Goal: Transaction & Acquisition: Purchase product/service

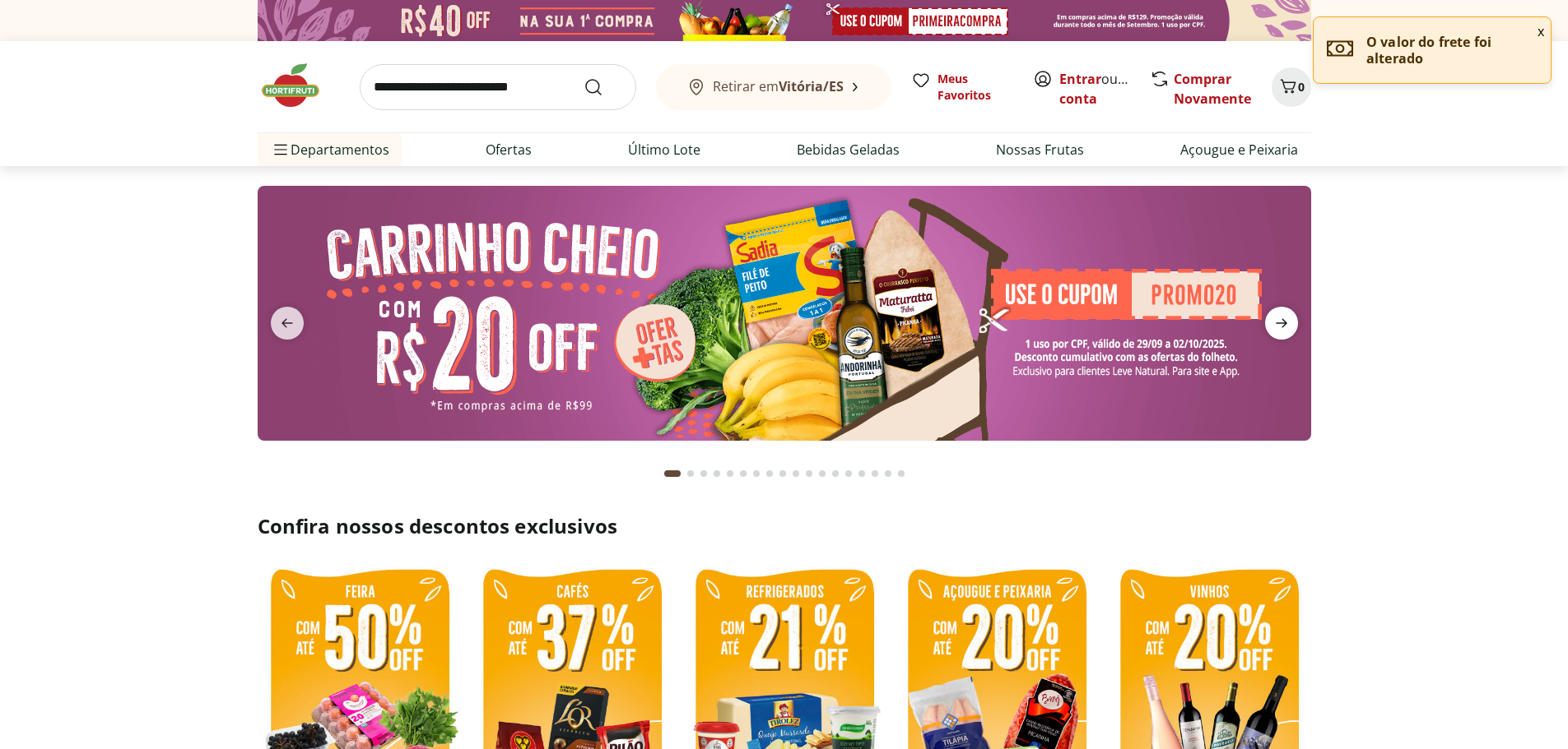
click at [1283, 323] on icon "next" at bounding box center [1281, 323] width 11 height 9
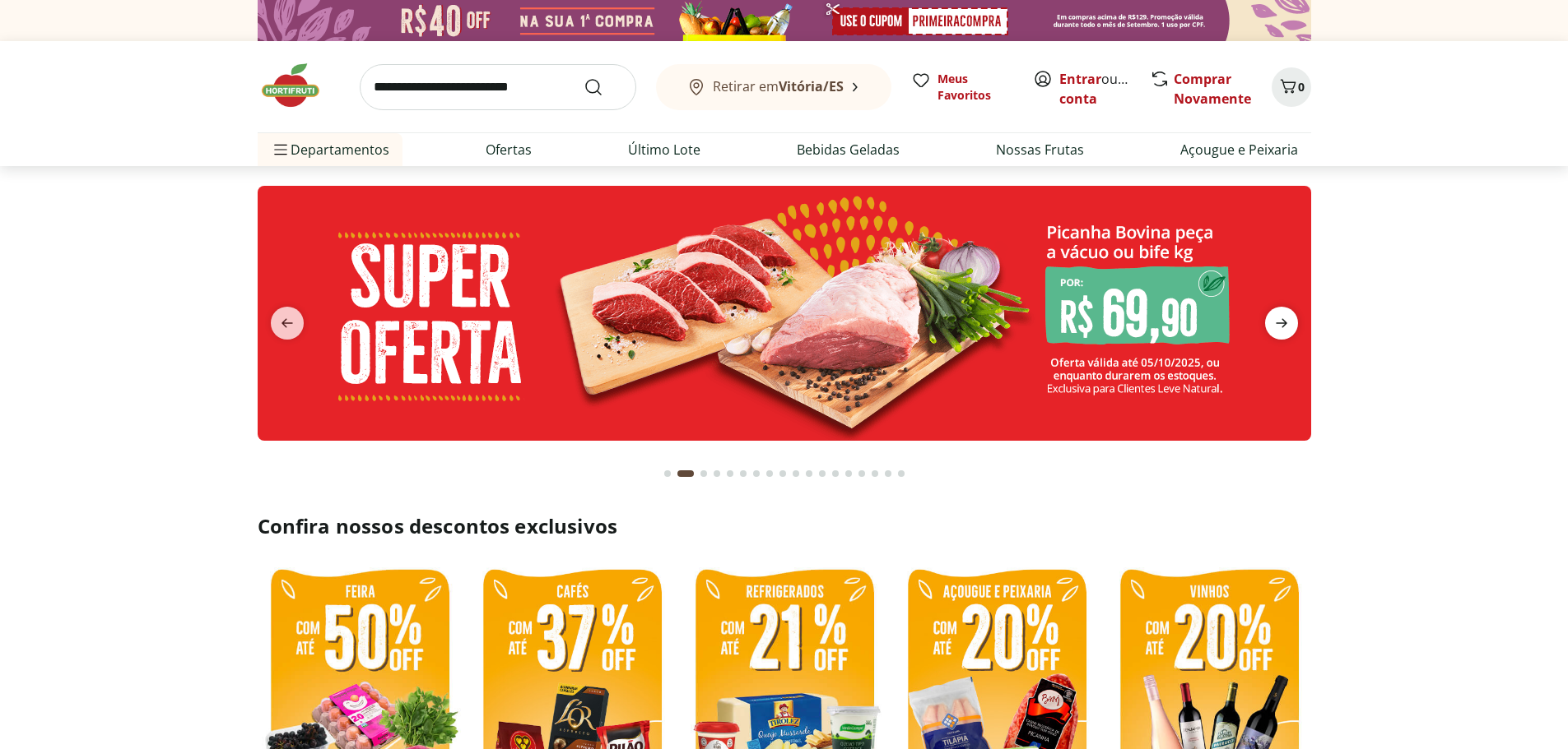
click at [1283, 323] on icon "next" at bounding box center [1281, 323] width 11 height 9
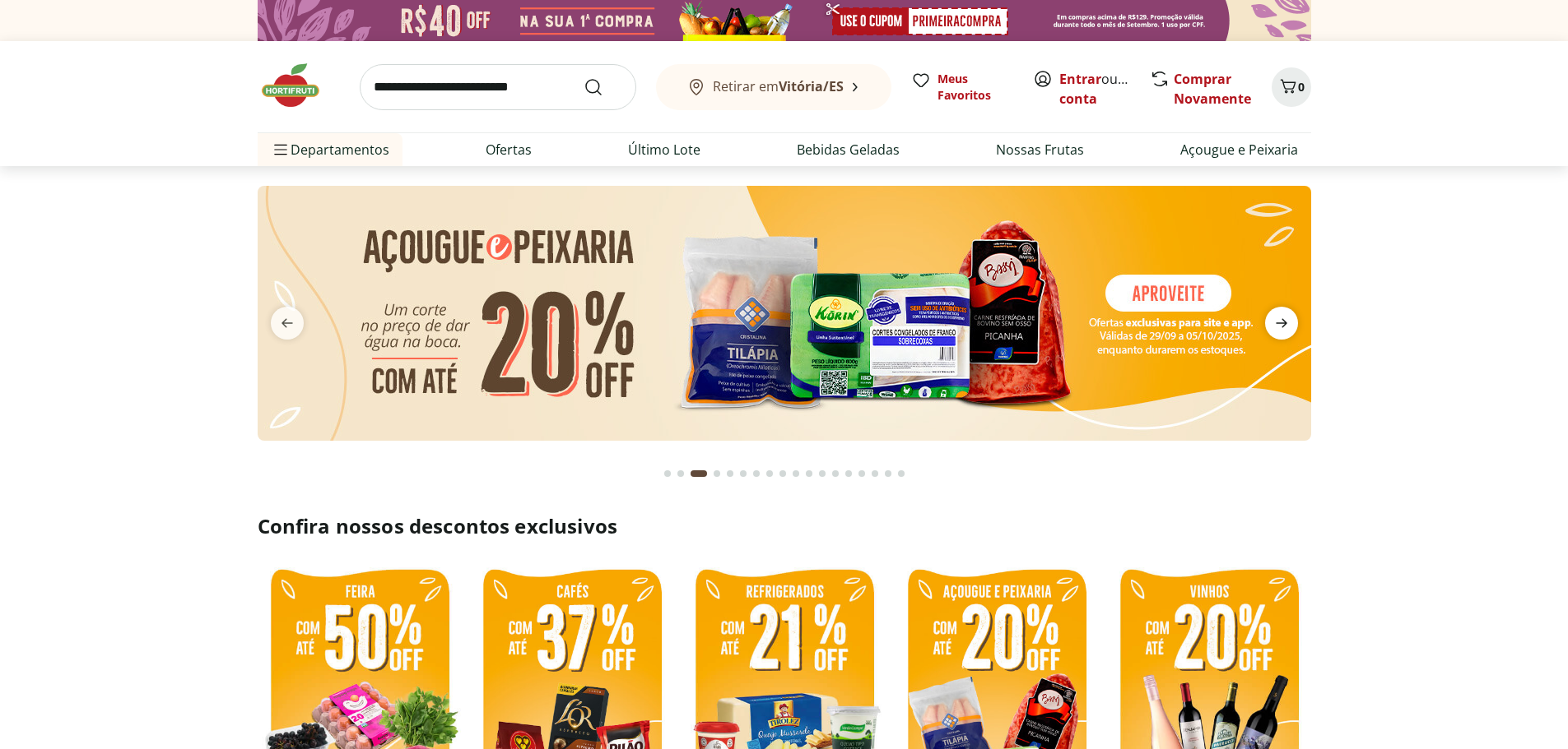
click at [1283, 323] on icon "next" at bounding box center [1281, 323] width 11 height 9
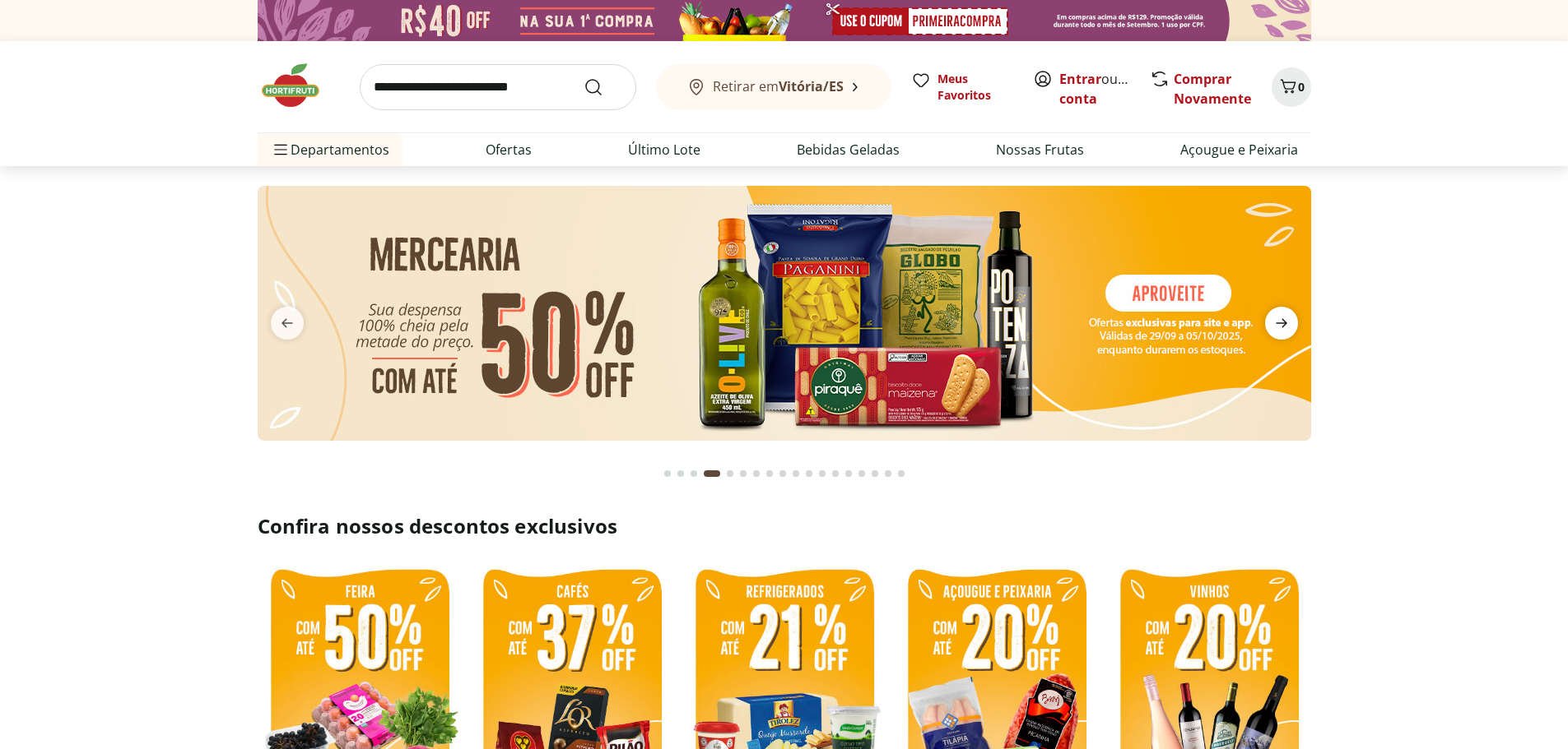
click at [1283, 323] on icon "next" at bounding box center [1281, 323] width 11 height 9
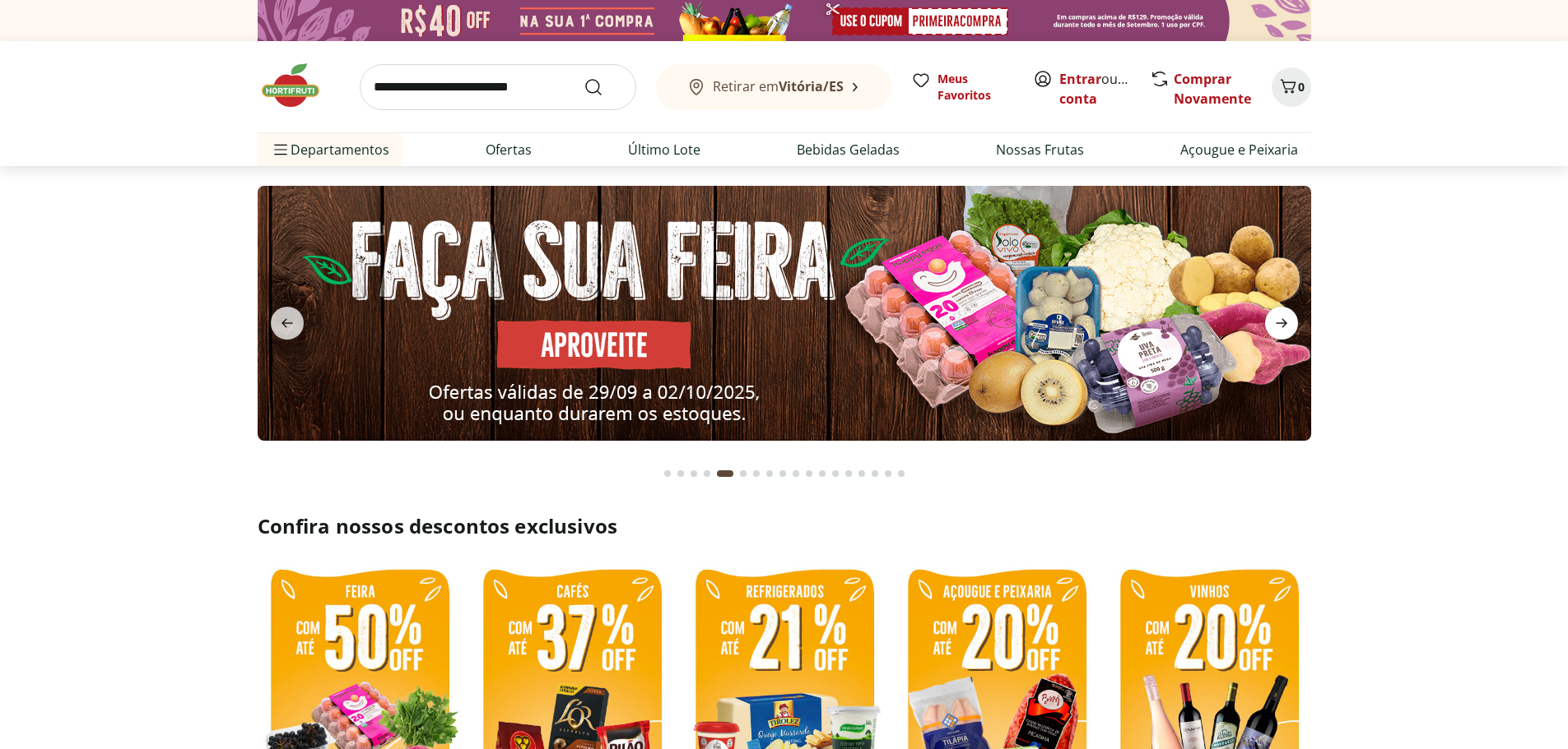
click at [1283, 323] on icon "next" at bounding box center [1281, 323] width 11 height 9
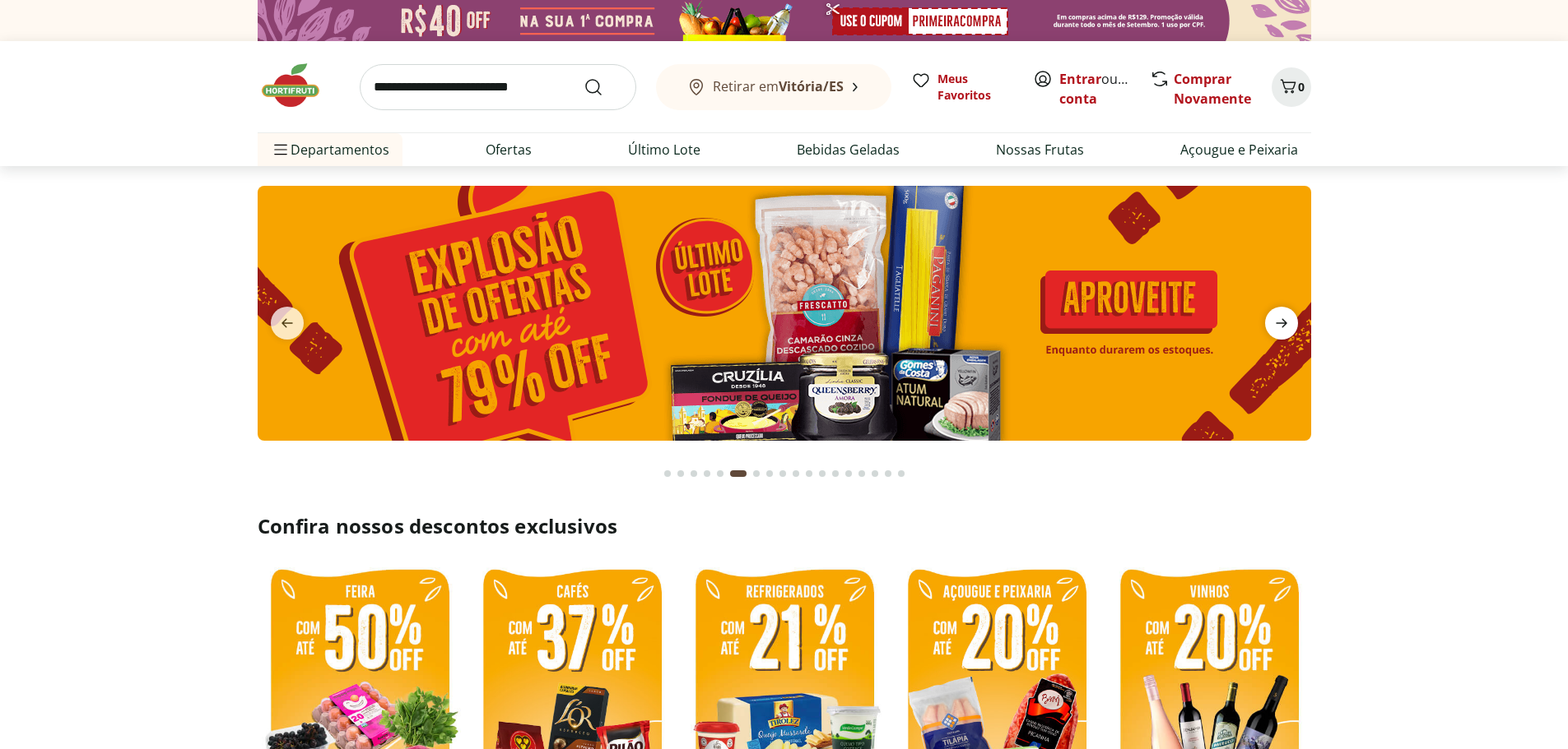
click at [1283, 323] on icon "next" at bounding box center [1281, 323] width 11 height 9
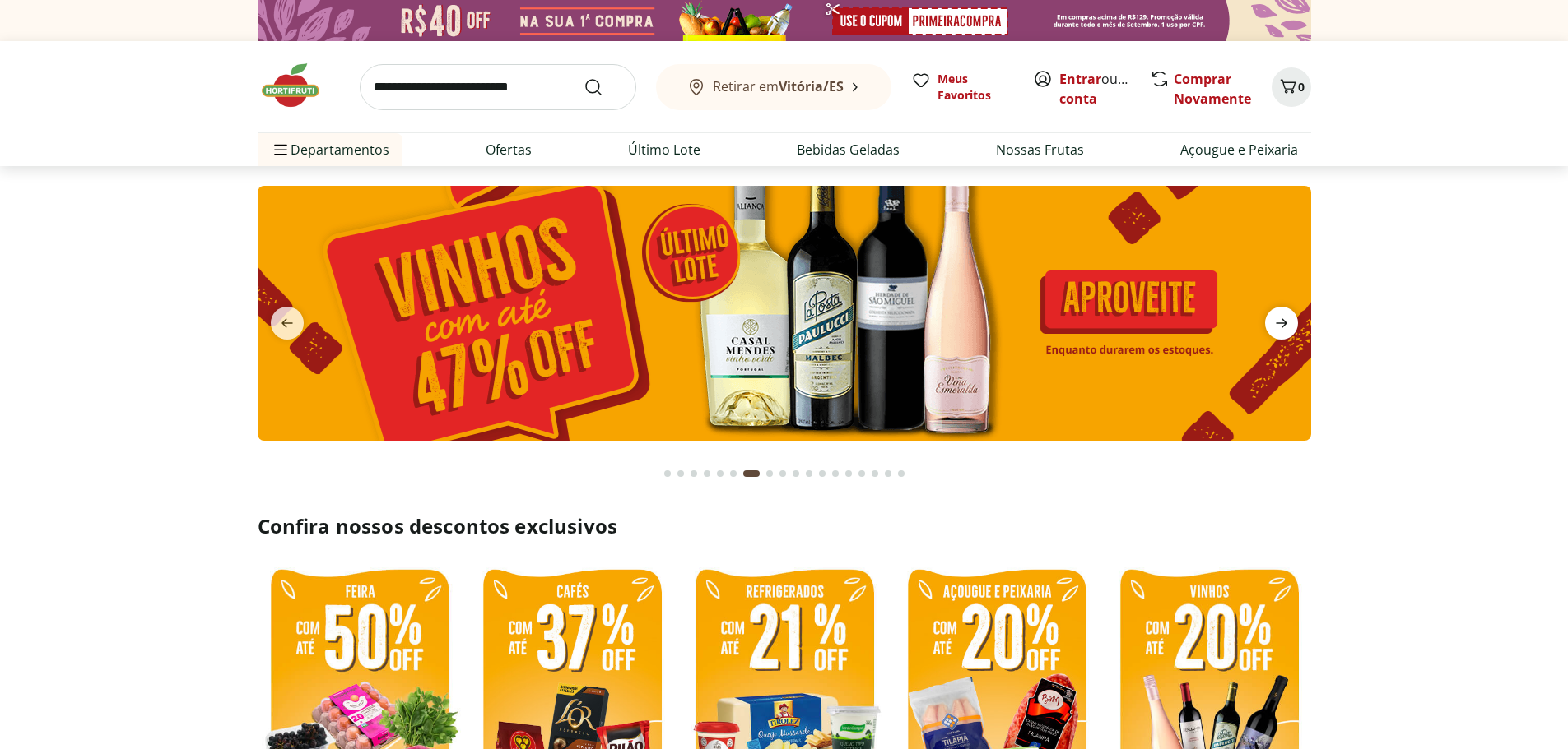
click at [1283, 323] on icon "next" at bounding box center [1281, 323] width 11 height 9
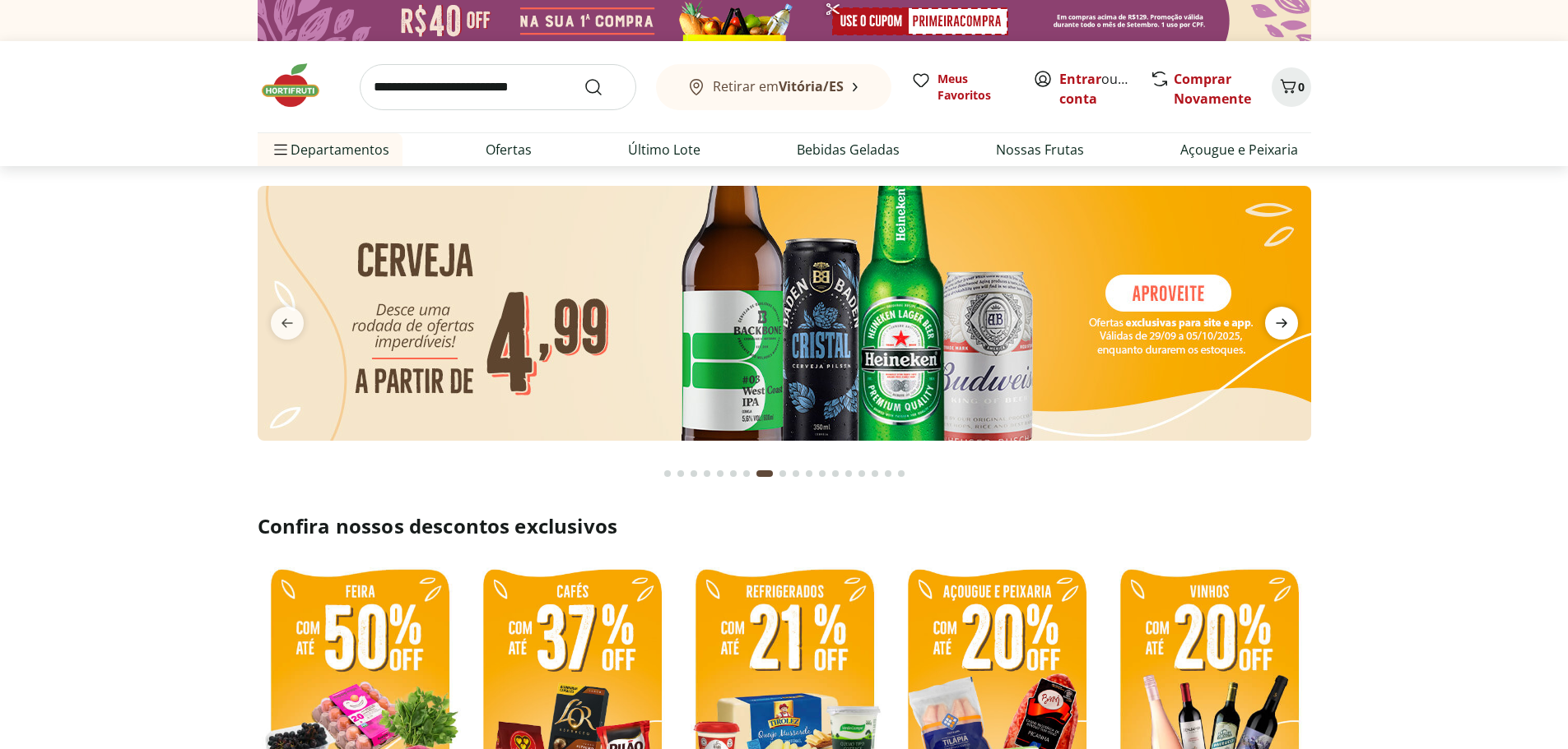
click at [1283, 323] on icon "next" at bounding box center [1281, 323] width 11 height 9
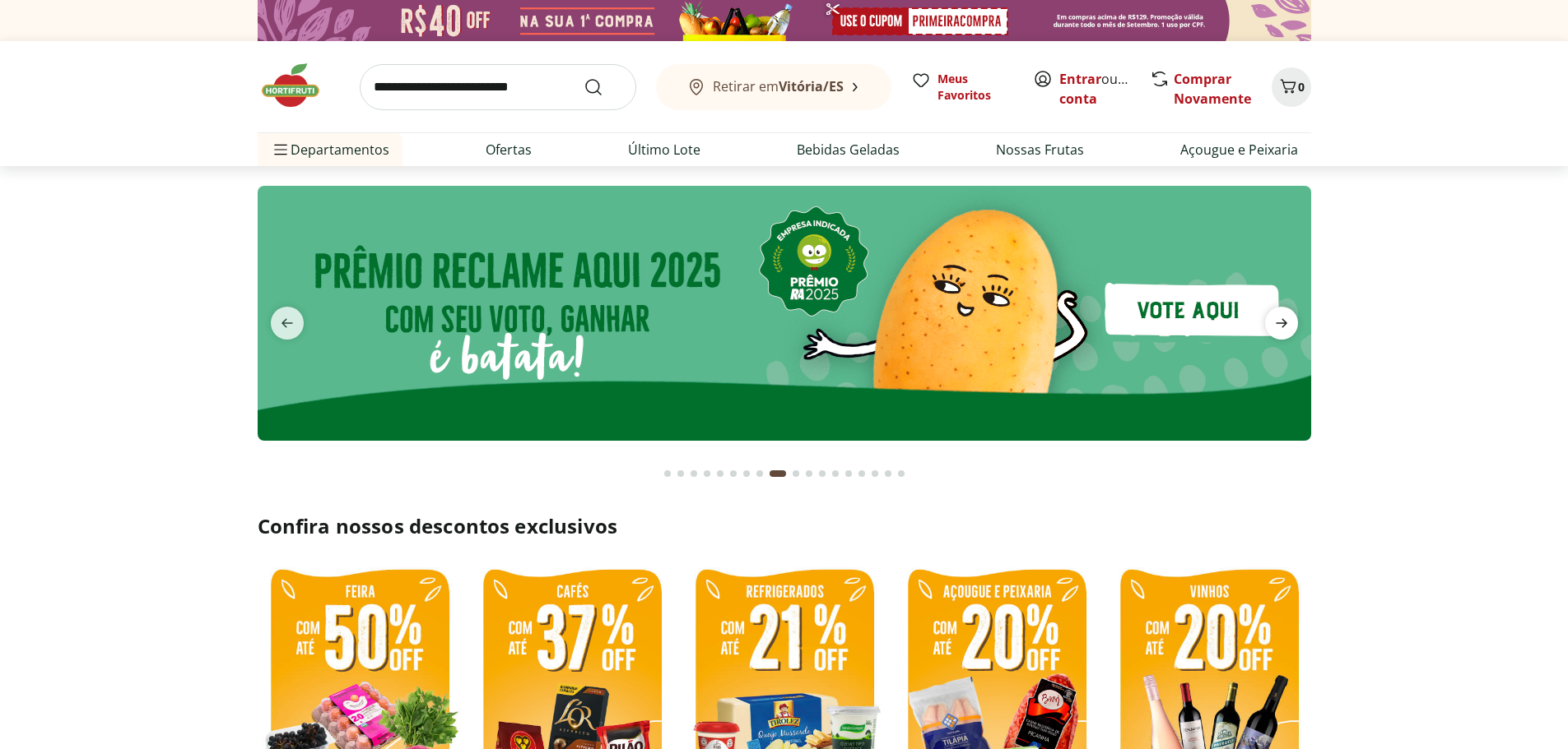
click at [1283, 323] on icon "next" at bounding box center [1281, 323] width 11 height 9
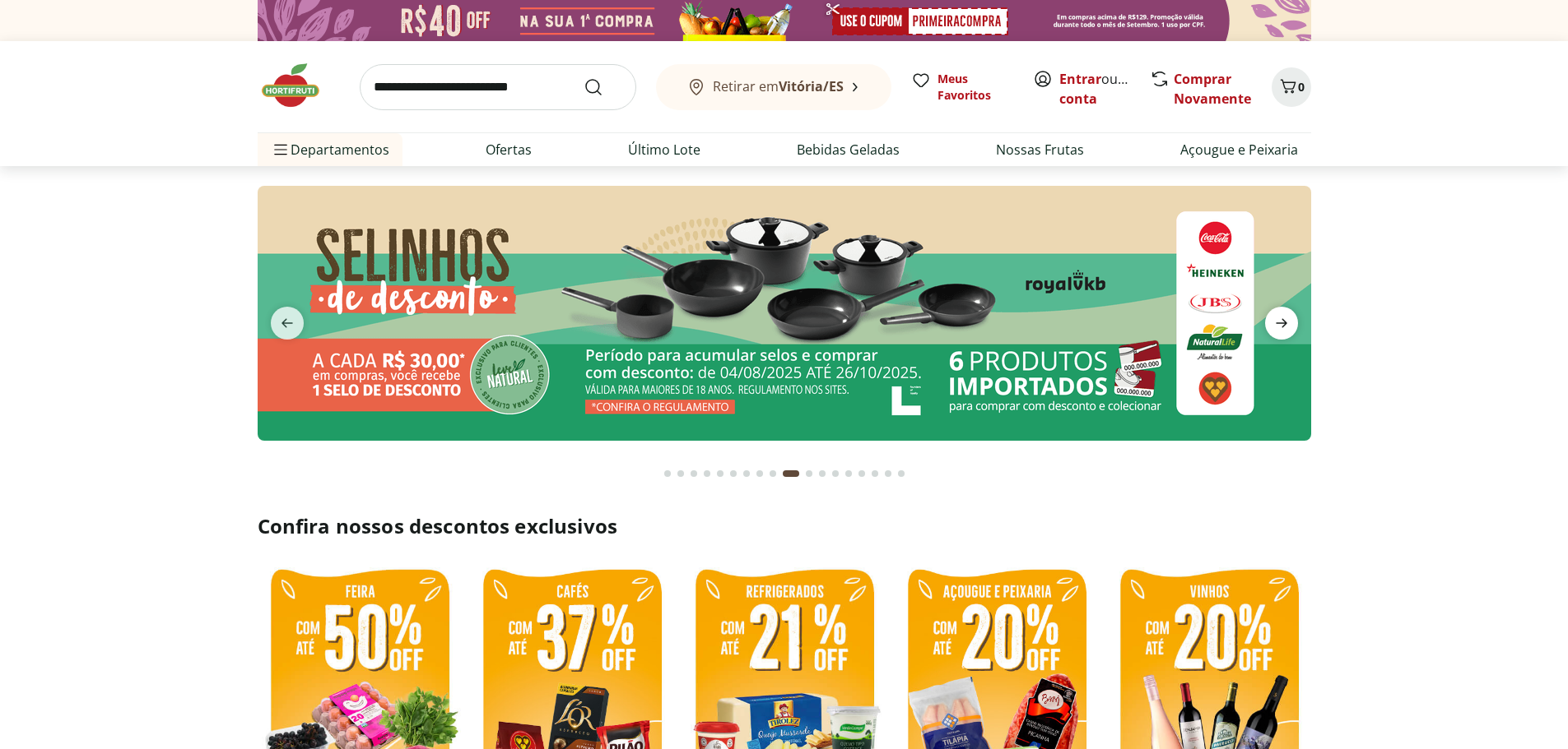
click at [1283, 323] on icon "next" at bounding box center [1281, 323] width 11 height 9
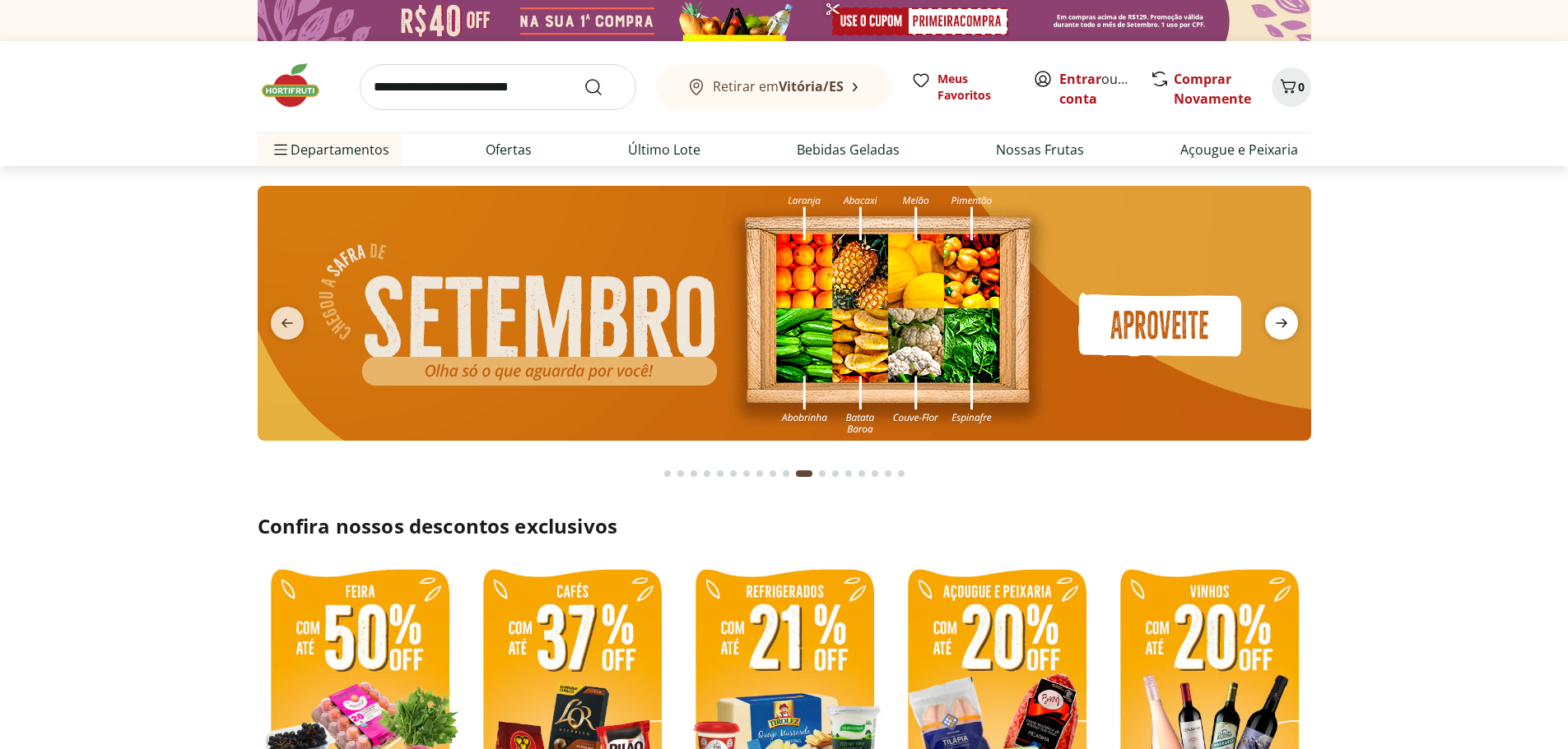
click at [1283, 323] on icon "next" at bounding box center [1281, 323] width 11 height 9
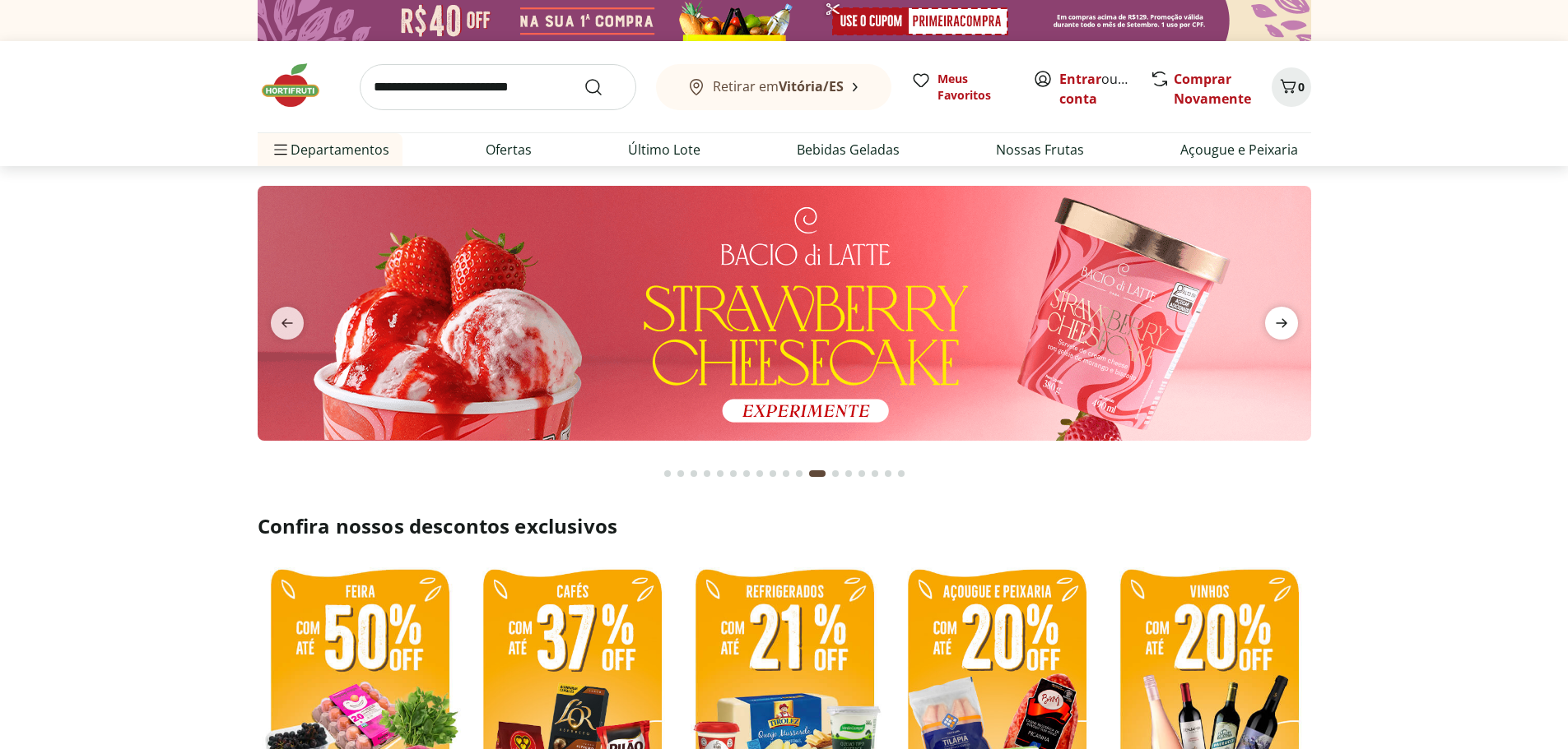
click at [1283, 323] on icon "next" at bounding box center [1281, 323] width 11 height 9
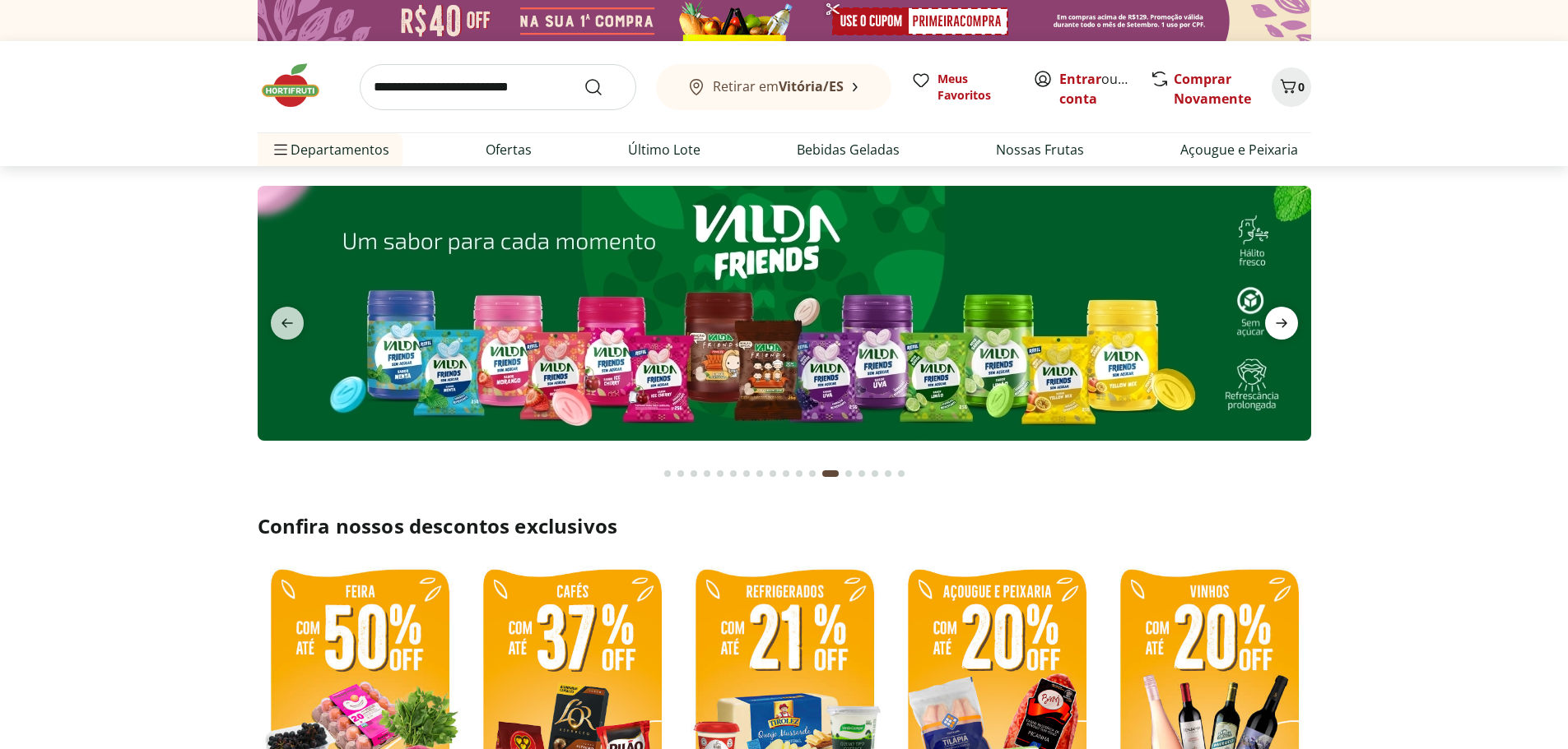
click at [1284, 324] on icon "next" at bounding box center [1281, 323] width 11 height 9
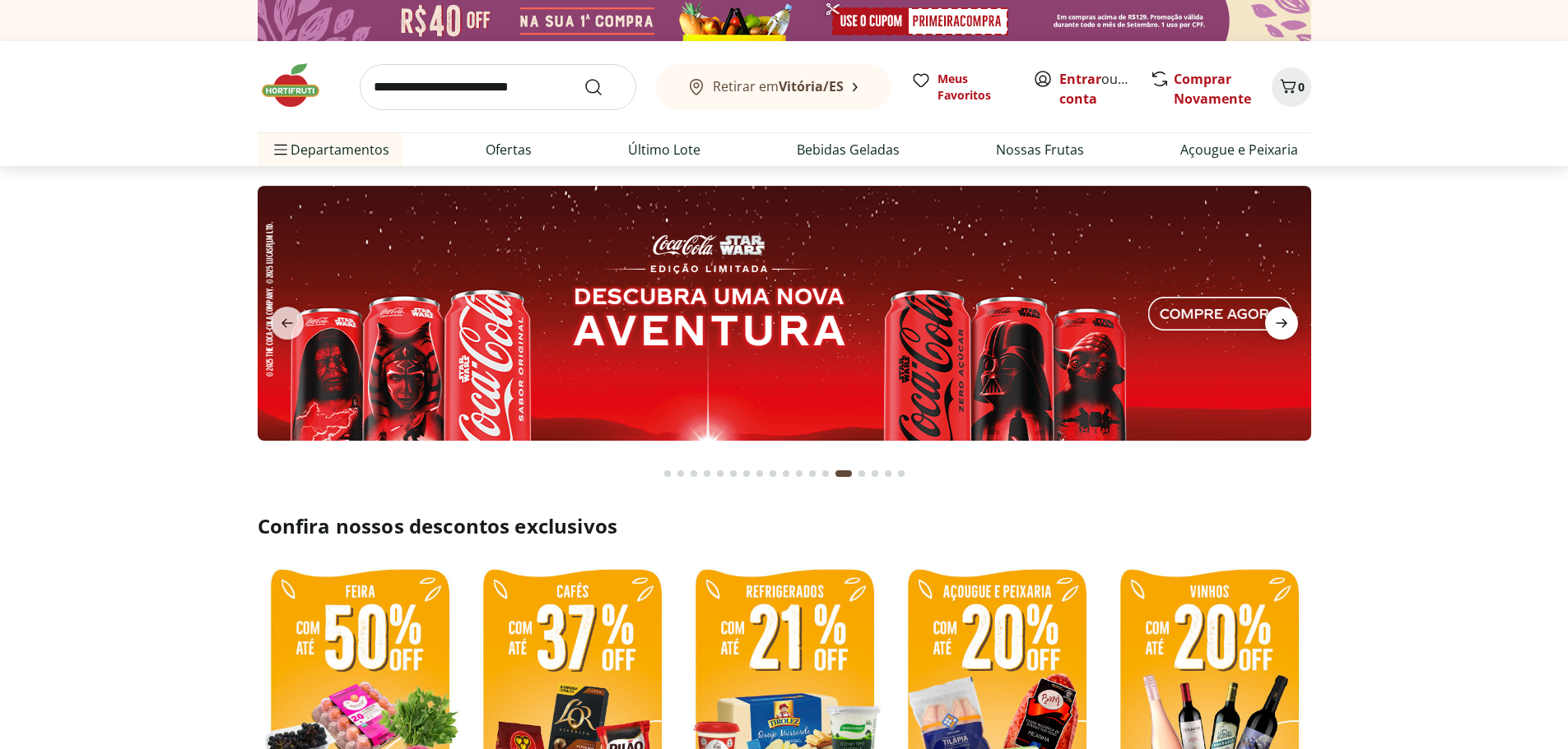
click at [1284, 324] on icon "next" at bounding box center [1281, 323] width 11 height 9
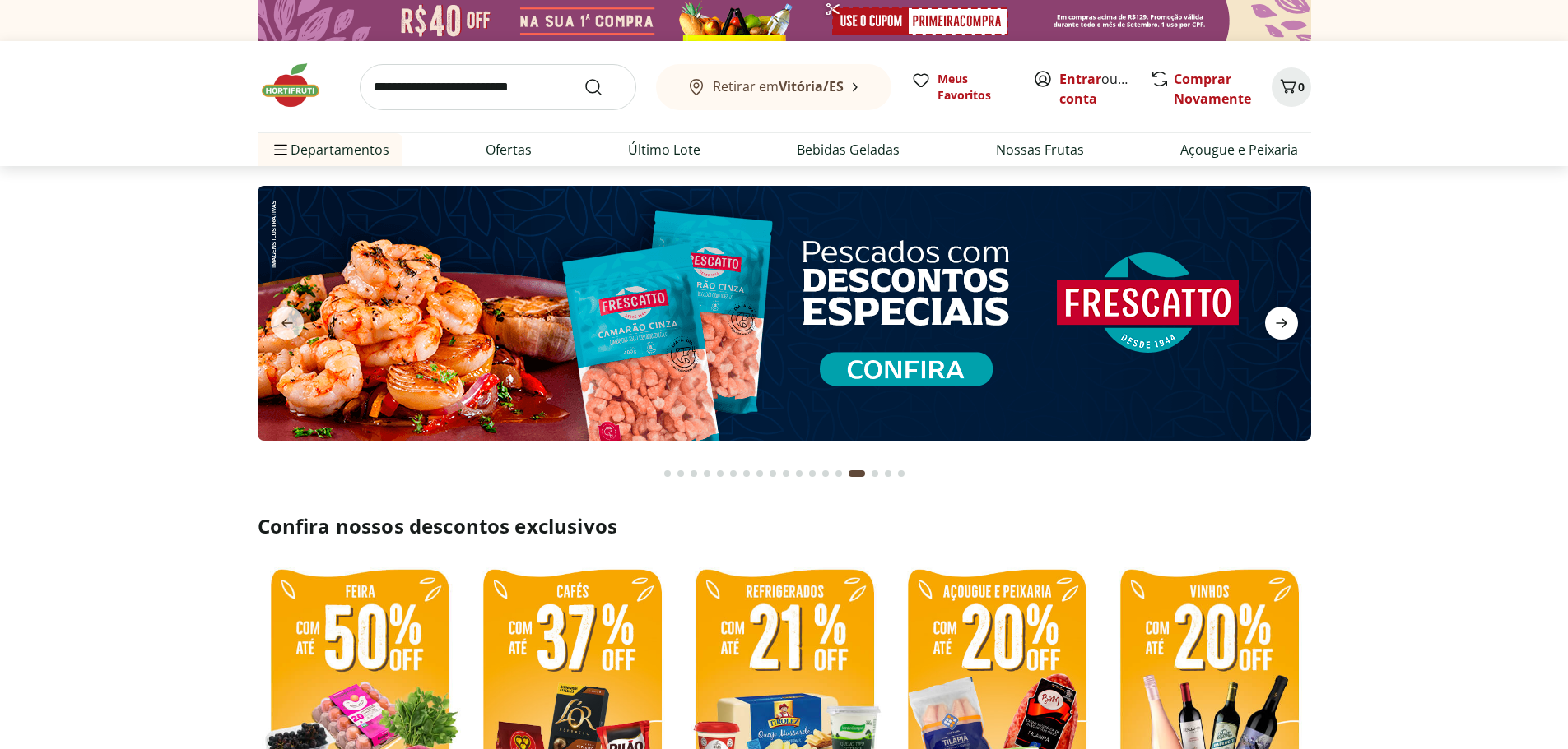
click at [1284, 324] on icon "next" at bounding box center [1281, 323] width 11 height 9
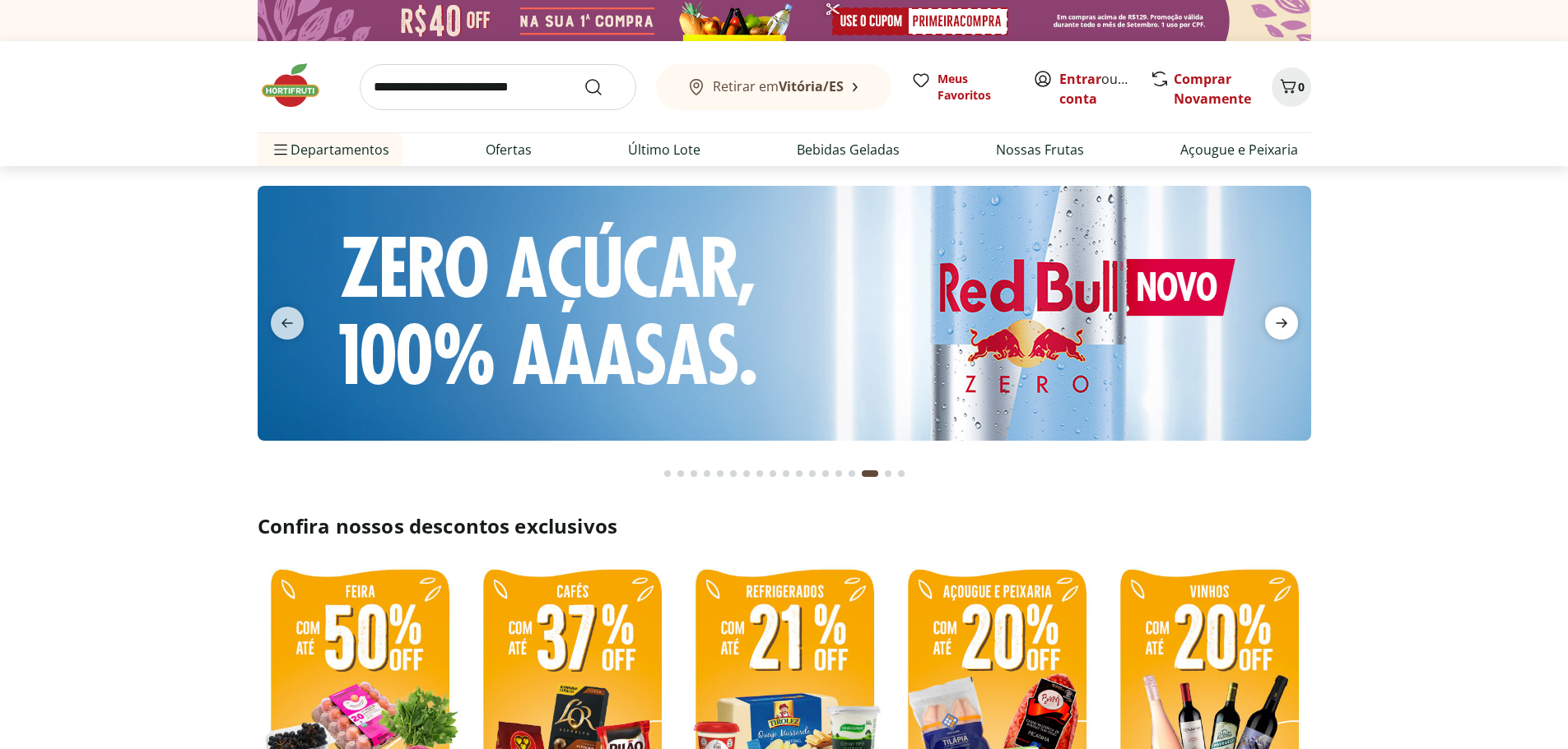
click at [1284, 324] on icon "next" at bounding box center [1281, 323] width 11 height 9
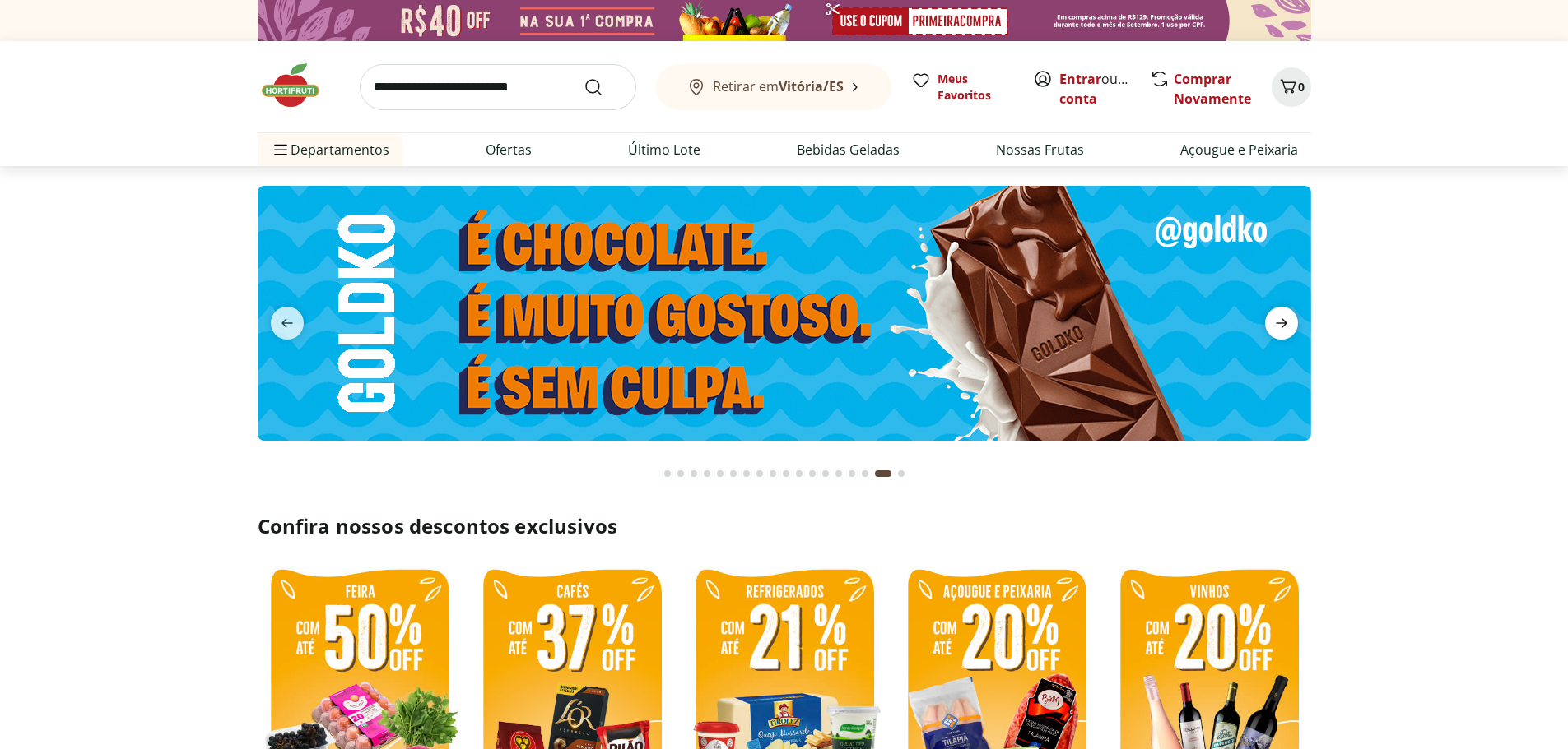
click at [1284, 324] on icon "next" at bounding box center [1281, 323] width 11 height 9
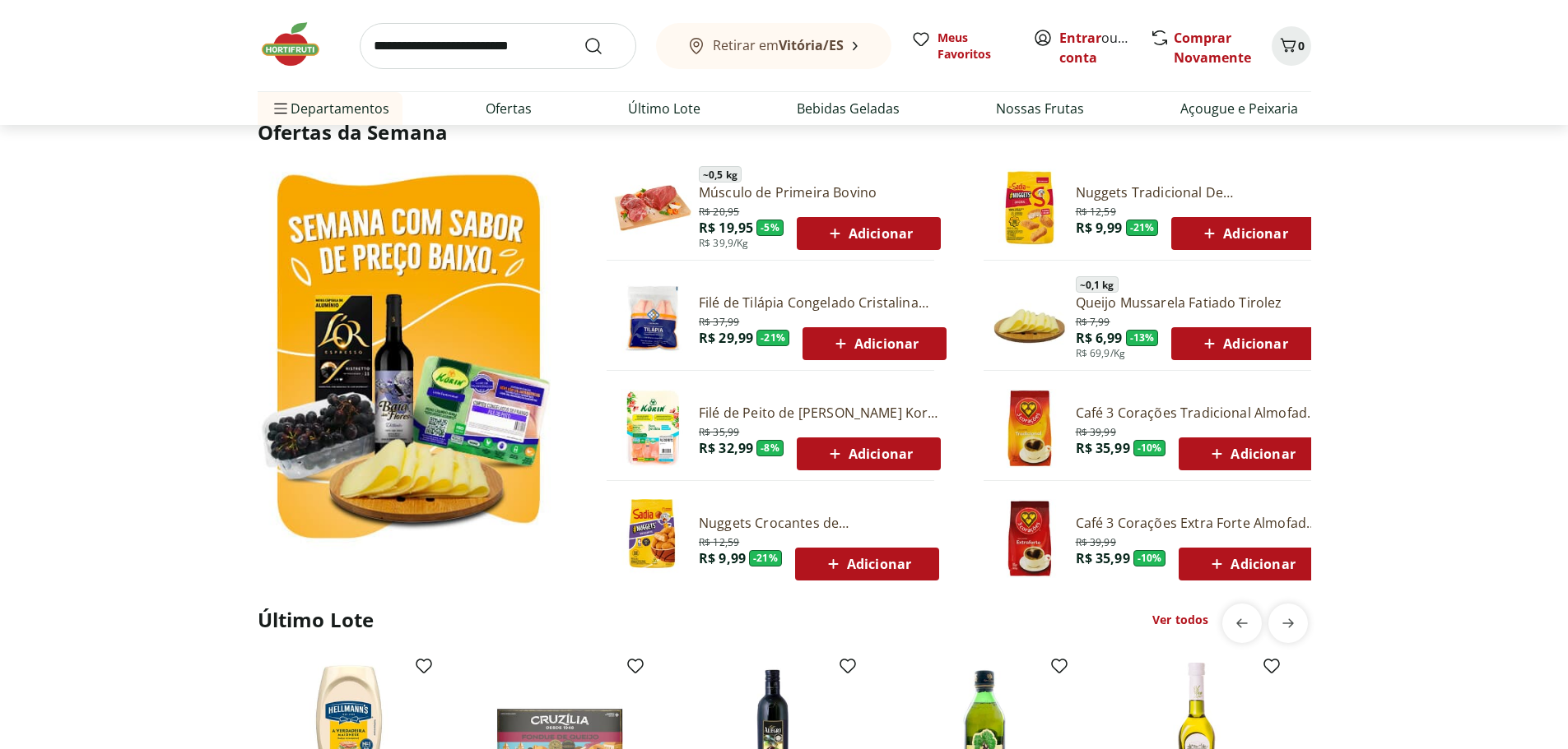
scroll to position [905, 0]
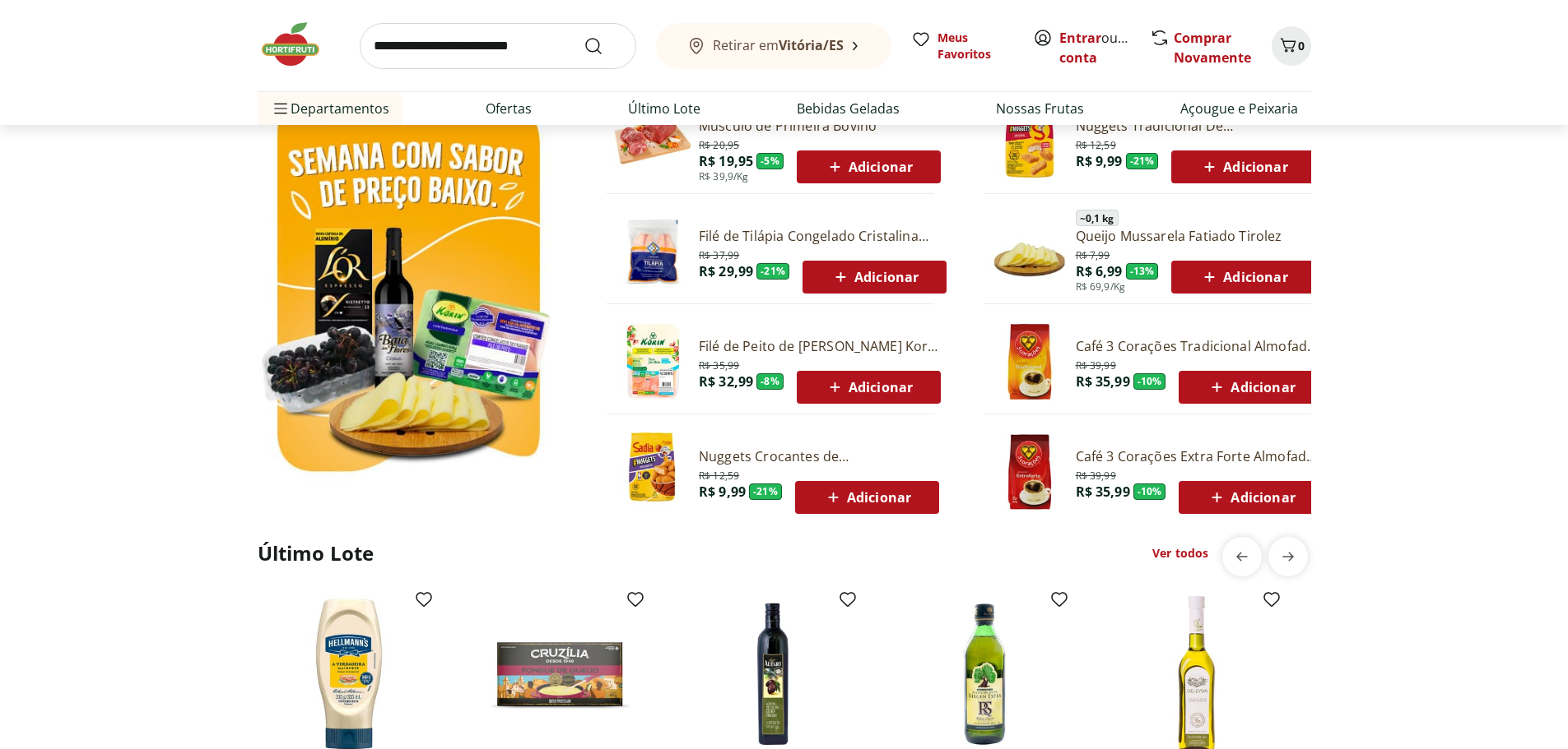
click at [497, 43] on input "search" at bounding box center [497, 46] width 276 height 46
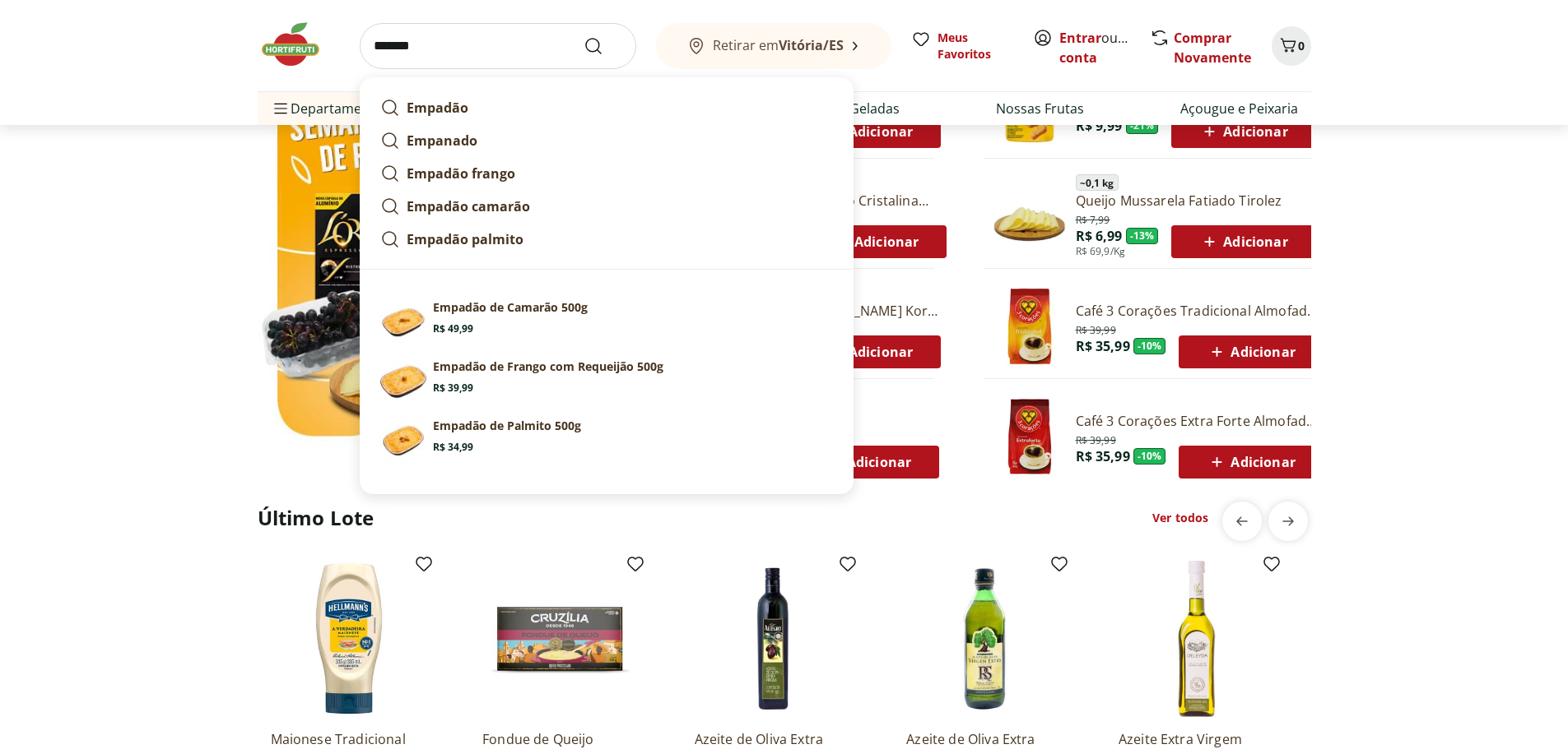
scroll to position [1233, 0]
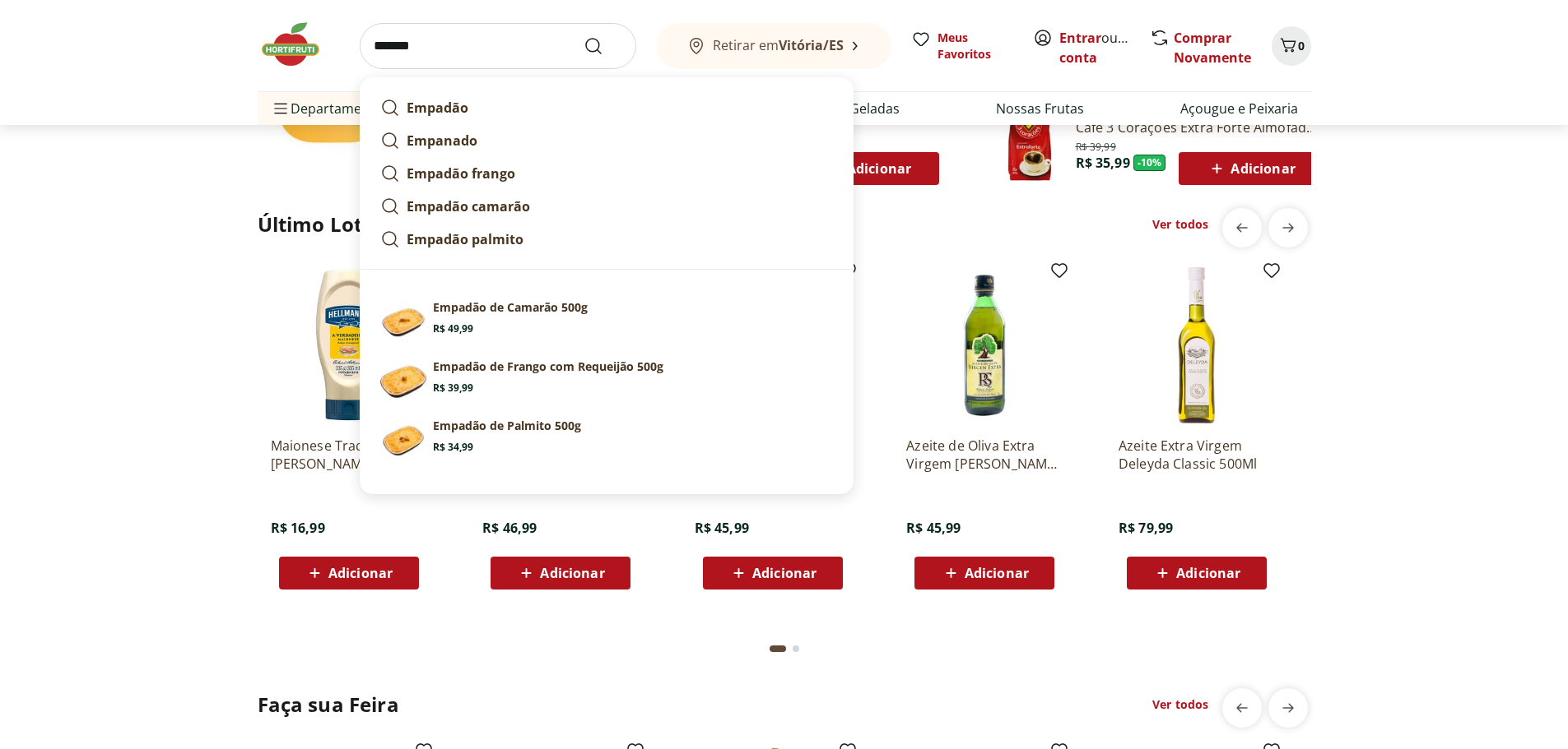
type input "*******"
click at [584, 36] on button "Submit Search" at bounding box center [603, 46] width 39 height 20
